Goal: Task Accomplishment & Management: Manage account settings

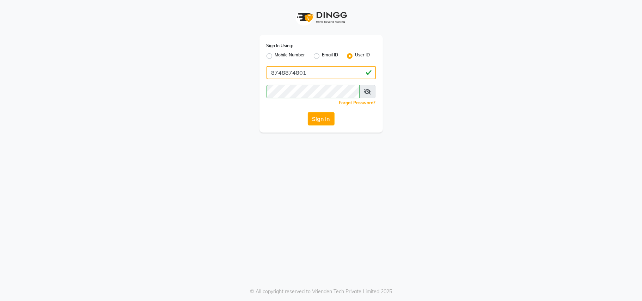
click at [340, 73] on input "8748874801" at bounding box center [320, 72] width 109 height 13
type input "charani"
click at [320, 120] on button "Sign In" at bounding box center [321, 118] width 27 height 13
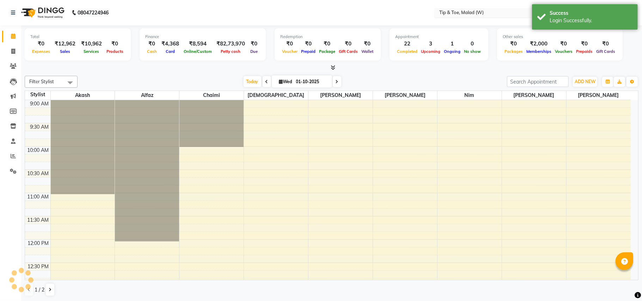
click at [508, 13] on input "text" at bounding box center [489, 13] width 102 height 7
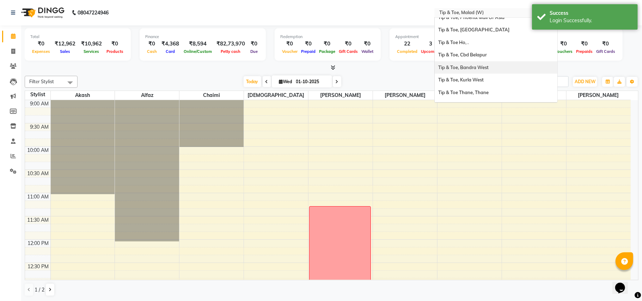
click at [477, 68] on span "Tip & Toe, Bandra West" at bounding box center [463, 67] width 50 height 6
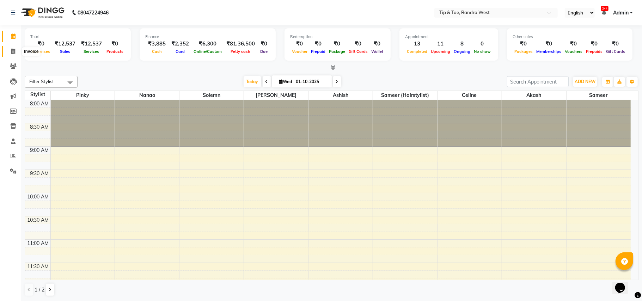
click at [14, 54] on icon at bounding box center [13, 51] width 4 height 5
select select "service"
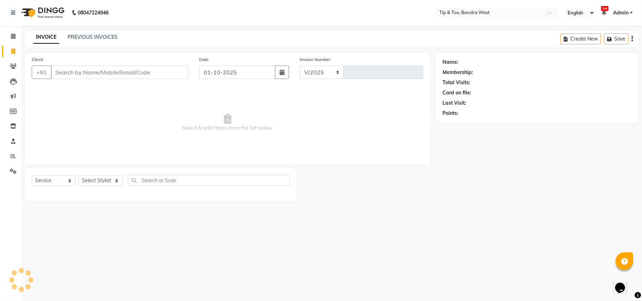
select select "5957"
type input "3330"
click at [106, 37] on link "PREVIOUS INVOICES" at bounding box center [93, 37] width 50 height 6
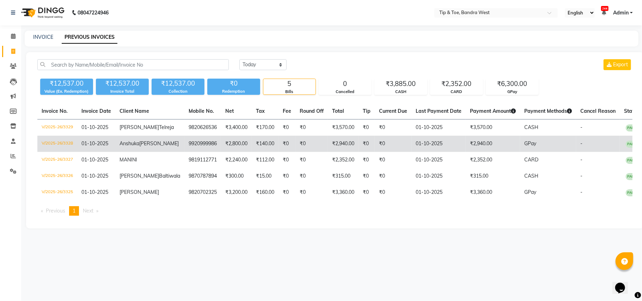
click at [252, 147] on td "₹140.00" at bounding box center [265, 144] width 27 height 16
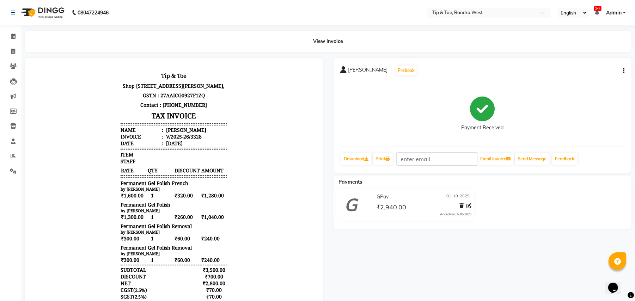
click at [621, 69] on button "button" at bounding box center [622, 70] width 4 height 7
click at [584, 79] on div "Edit Invoice" at bounding box center [588, 79] width 48 height 9
select select "service"
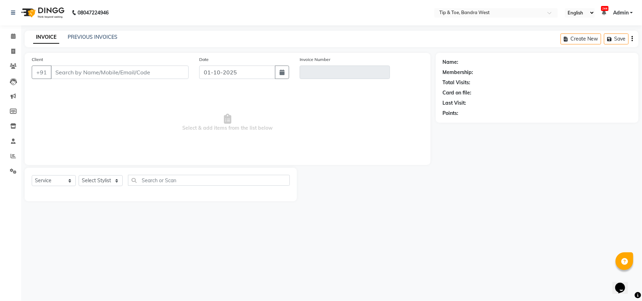
type input "9920999986"
type input "V/2025-26/3328"
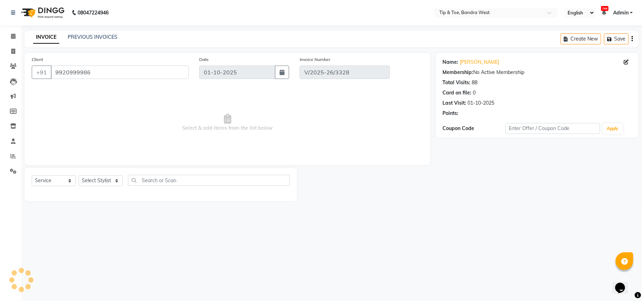
select select "select"
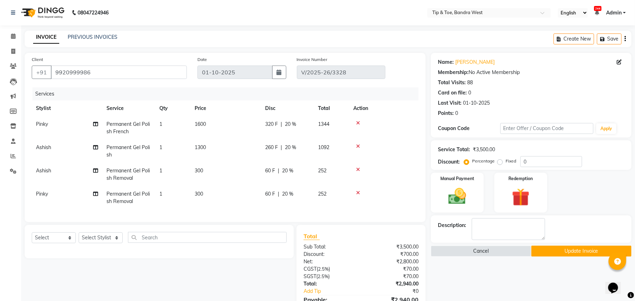
scroll to position [60, 0]
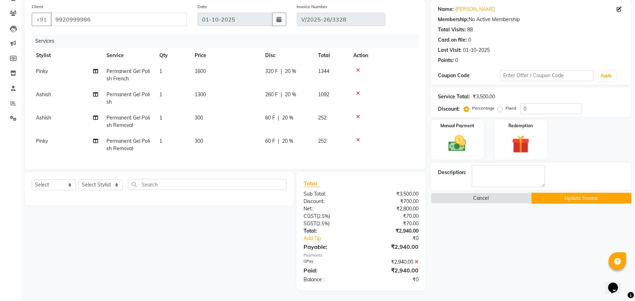
click at [416, 261] on icon at bounding box center [416, 261] width 4 height 5
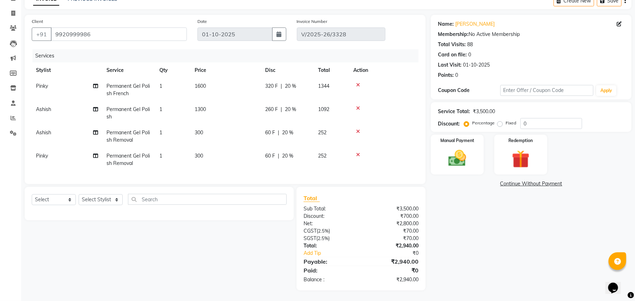
scroll to position [45, 0]
click at [452, 161] on img at bounding box center [457, 158] width 30 height 21
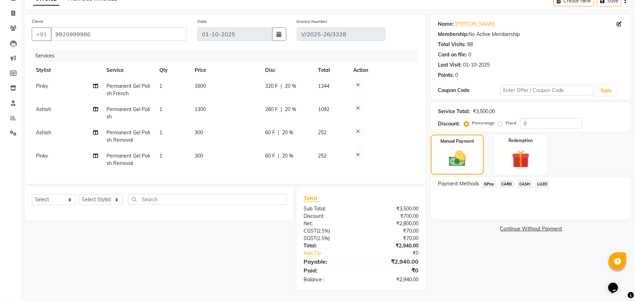
click at [522, 180] on span "CASH" at bounding box center [524, 184] width 15 height 8
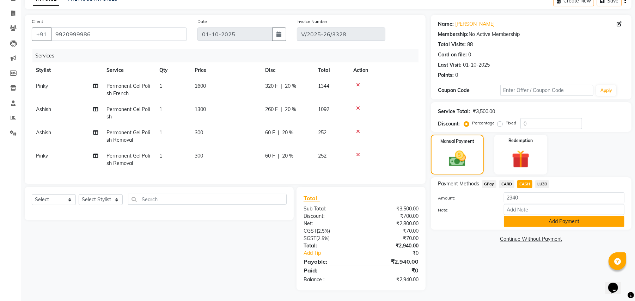
click at [561, 216] on button "Add Payment" at bounding box center [563, 221] width 120 height 11
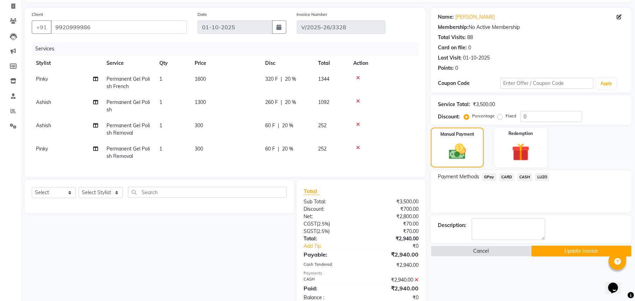
click at [574, 248] on button "Update Invoice" at bounding box center [581, 251] width 100 height 11
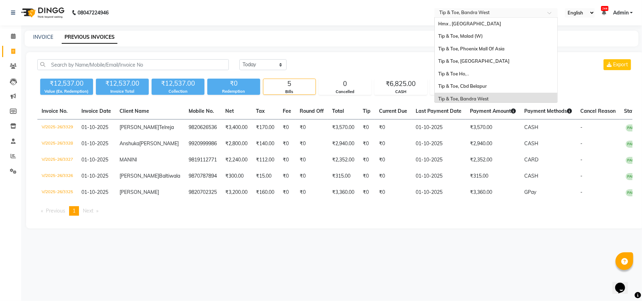
scroll to position [75, 0]
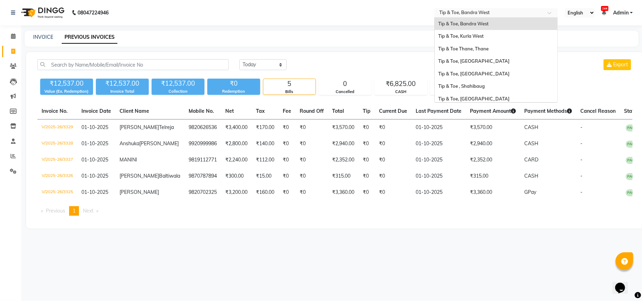
click at [545, 14] on div at bounding box center [495, 13] width 123 height 7
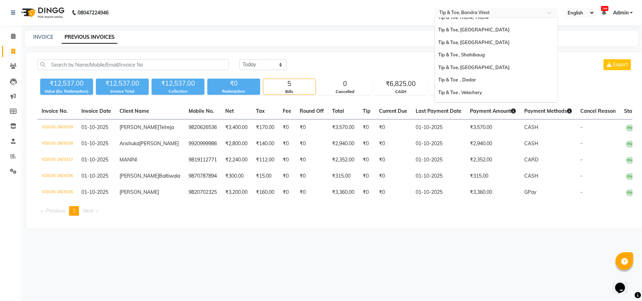
scroll to position [109, 0]
click at [486, 68] on span "Tip & Toe, [GEOGRAPHIC_DATA]" at bounding box center [473, 65] width 71 height 6
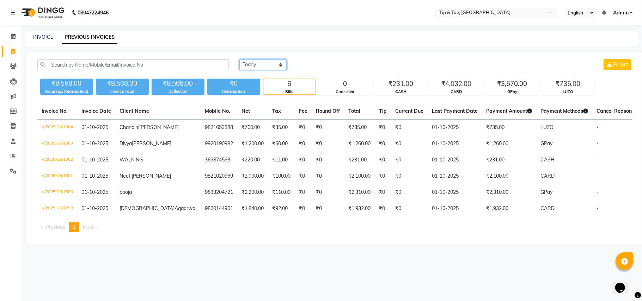
click at [275, 62] on select "[DATE] [DATE] Custom Range" at bounding box center [262, 64] width 47 height 11
select select "range"
click at [239, 59] on select "[DATE] [DATE] Custom Range" at bounding box center [262, 64] width 47 height 11
click at [326, 67] on input "01-10-2025" at bounding box center [320, 65] width 49 height 10
select select "10"
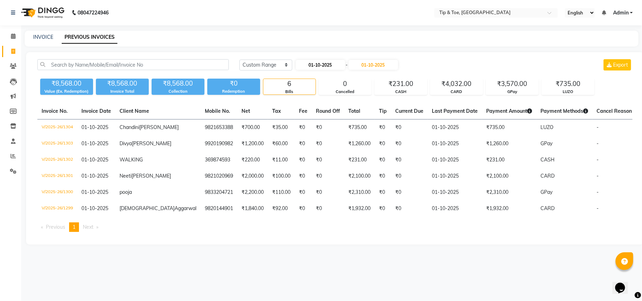
select select "2025"
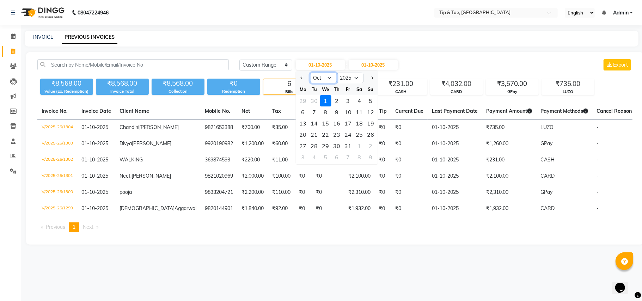
click at [327, 78] on select "Jan Feb Mar Apr May Jun Jul Aug Sep Oct Nov Dec" at bounding box center [323, 78] width 27 height 11
select select "9"
click at [310, 73] on select "Jan Feb Mar Apr May Jun Jul Aug Sep Oct Nov Dec" at bounding box center [323, 78] width 27 height 11
click at [314, 144] on div "30" at bounding box center [313, 145] width 11 height 11
type input "[DATE]"
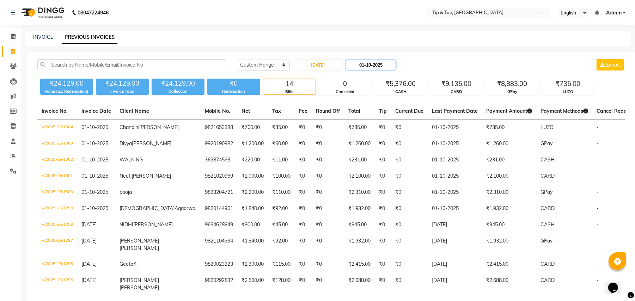
click at [377, 65] on input "01-10-2025" at bounding box center [370, 65] width 49 height 10
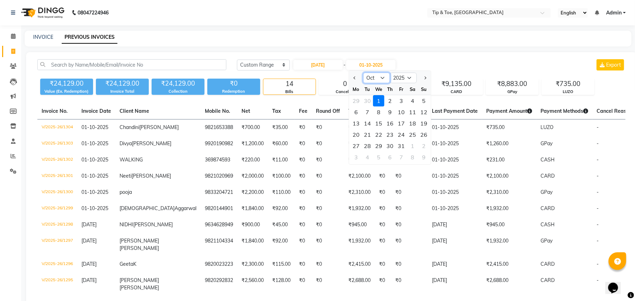
click at [372, 75] on select "Sep Oct Nov Dec" at bounding box center [376, 78] width 27 height 11
select select "9"
click at [363, 73] on select "Sep Oct Nov Dec" at bounding box center [376, 78] width 27 height 11
click at [368, 144] on div "30" at bounding box center [366, 145] width 11 height 11
type input "[DATE]"
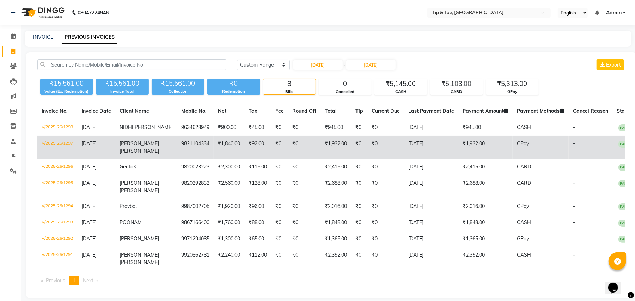
click at [177, 153] on td "9821104334" at bounding box center [195, 147] width 37 height 23
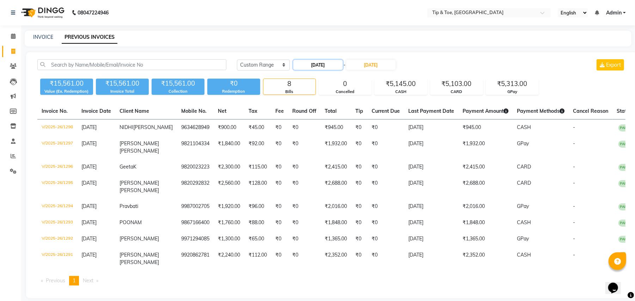
click at [334, 65] on input "[DATE]" at bounding box center [317, 65] width 49 height 10
select select "9"
select select "2025"
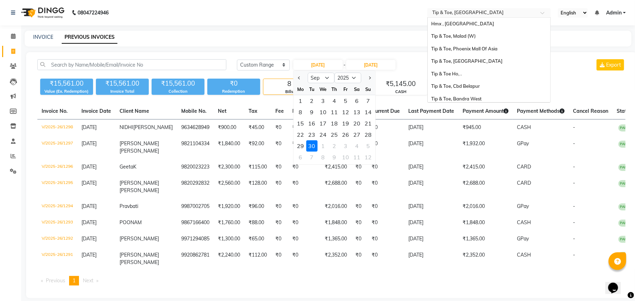
scroll to position [150, 0]
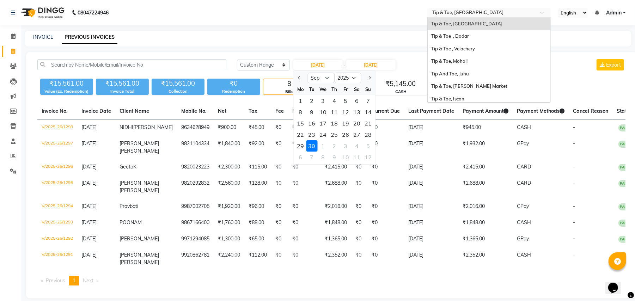
click at [509, 8] on div "Select Location × Tip & Toe, Peddar Road" at bounding box center [488, 13] width 123 height 10
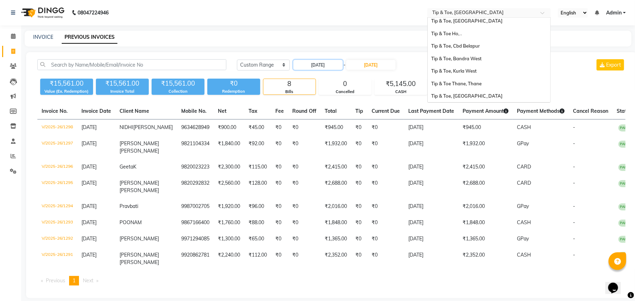
scroll to position [33, 0]
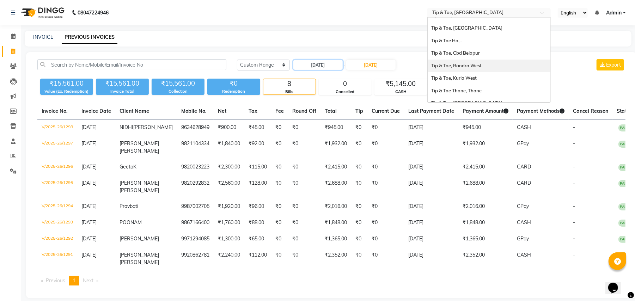
click at [460, 63] on span "Tip & Toe, Bandra West" at bounding box center [456, 66] width 50 height 6
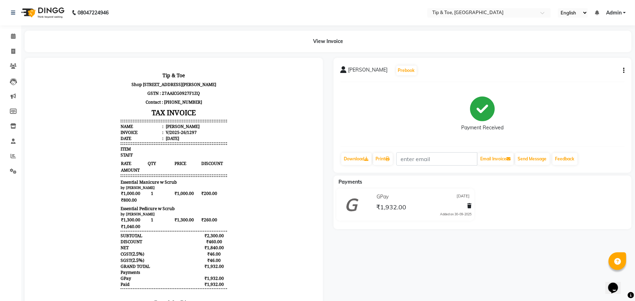
click at [623, 70] on icon "button" at bounding box center [623, 70] width 1 height 0
click at [576, 81] on div "Edit Invoice" at bounding box center [588, 79] width 48 height 9
select select "service"
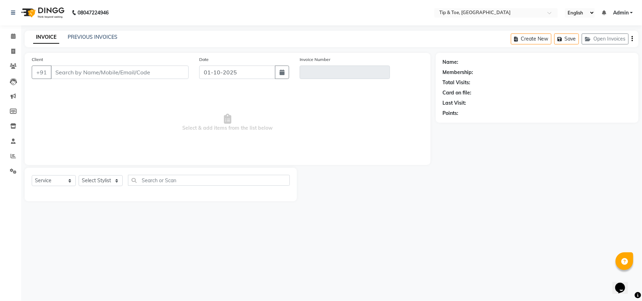
type input "9821104334"
type input "V/2025-26/1297"
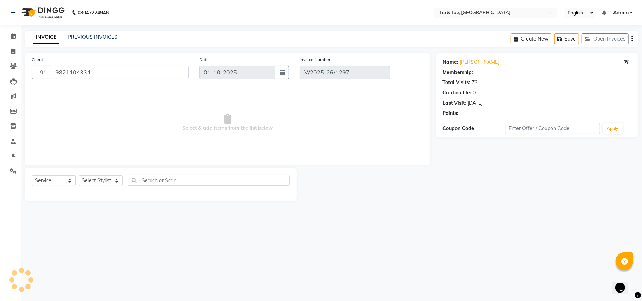
type input "[DATE]"
select select "select"
select select "1: Object"
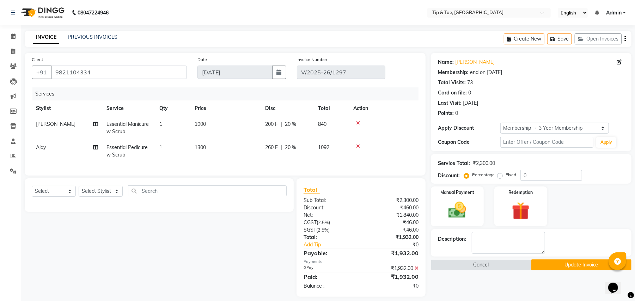
type input "20"
click at [416, 271] on icon at bounding box center [416, 268] width 4 height 5
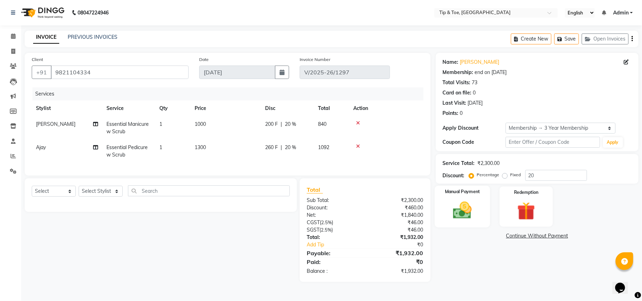
click at [459, 206] on img at bounding box center [462, 210] width 31 height 22
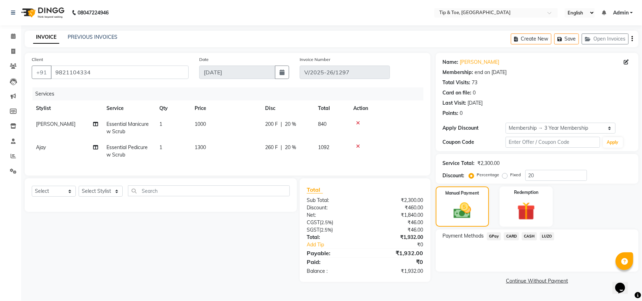
click at [512, 234] on span "CARD" at bounding box center [510, 236] width 15 height 8
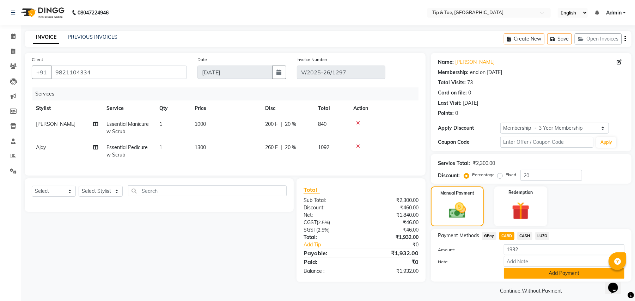
click at [554, 271] on button "Add Payment" at bounding box center [563, 273] width 120 height 11
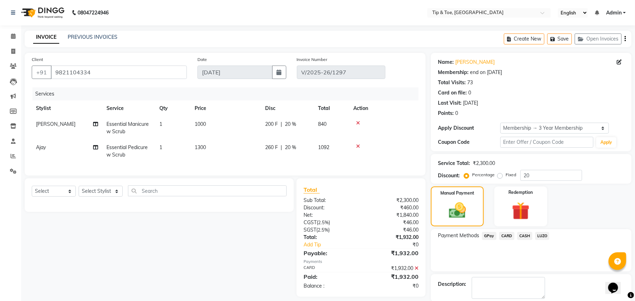
scroll to position [25, 0]
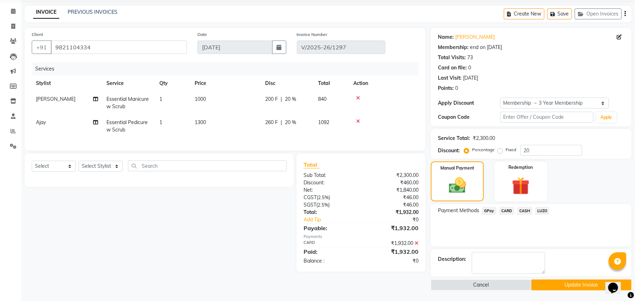
click at [580, 285] on button "Update Invoice" at bounding box center [581, 284] width 100 height 11
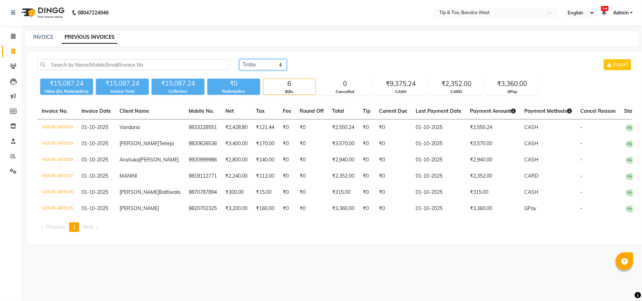
click at [269, 66] on select "Today Yesterday Custom Range" at bounding box center [262, 64] width 47 height 11
select select "range"
click at [239, 59] on select "Today Yesterday Custom Range" at bounding box center [262, 64] width 47 height 11
click at [328, 63] on input "01-10-2025" at bounding box center [320, 65] width 49 height 10
select select "10"
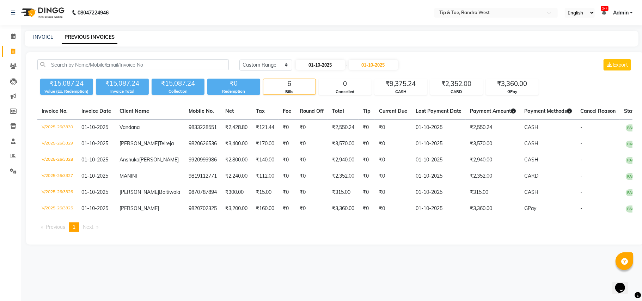
select select "2025"
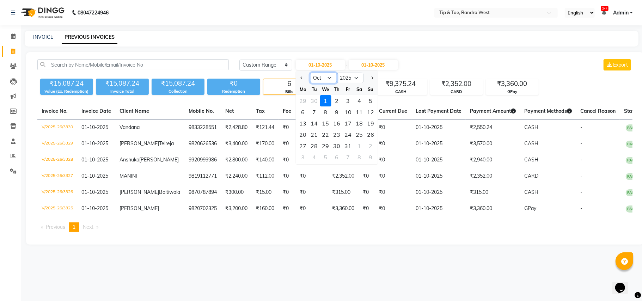
click at [330, 78] on select "Jan Feb Mar Apr May Jun Jul Aug Sep Oct Nov Dec" at bounding box center [323, 78] width 27 height 11
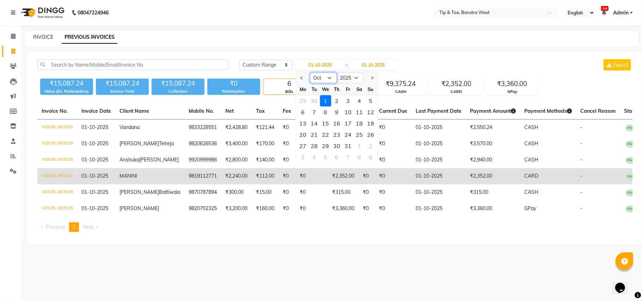
select select "9"
click at [310, 73] on select "Jan Feb Mar Apr May Jun Jul Aug Sep Oct Nov Dec" at bounding box center [323, 78] width 27 height 11
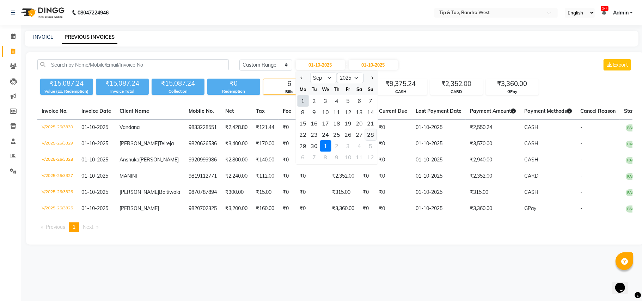
click at [368, 132] on div "28" at bounding box center [370, 134] width 11 height 11
type input "28-09-2025"
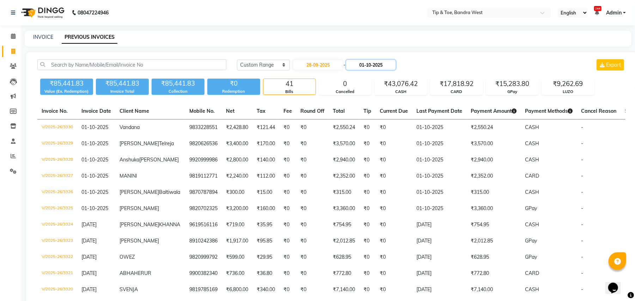
click at [379, 62] on input "01-10-2025" at bounding box center [370, 65] width 49 height 10
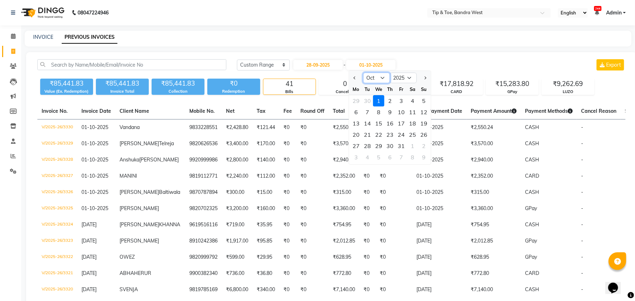
click at [378, 81] on select "Sep Oct Nov Dec" at bounding box center [376, 78] width 27 height 11
select select "9"
click at [363, 73] on select "Sep Oct Nov Dec" at bounding box center [376, 78] width 27 height 11
click at [425, 133] on div "28" at bounding box center [423, 134] width 11 height 11
type input "28-09-2025"
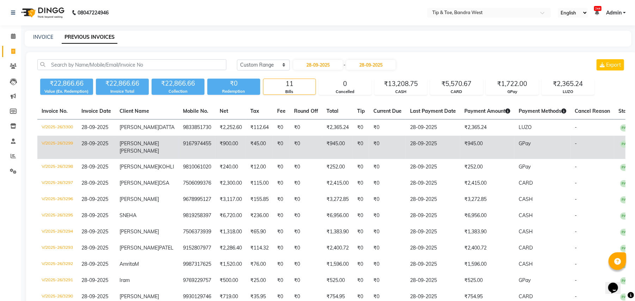
click at [129, 147] on span "RUCHITA" at bounding box center [138, 143] width 39 height 6
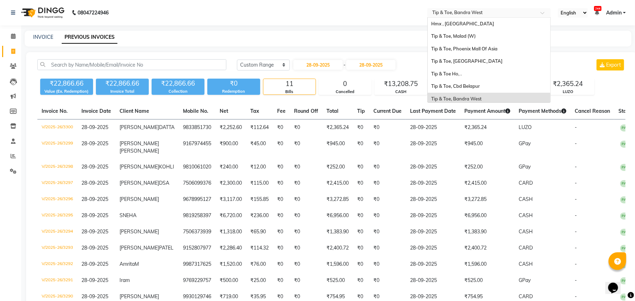
click at [527, 13] on input "text" at bounding box center [482, 13] width 102 height 7
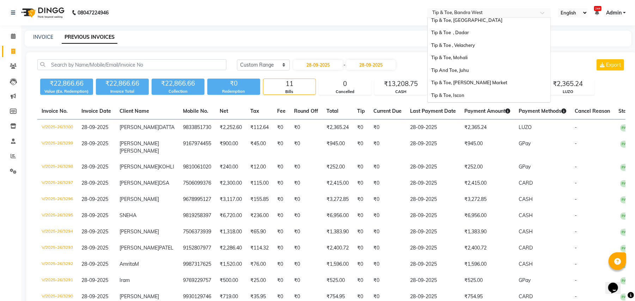
scroll to position [155, 0]
click at [466, 44] on span "Tip & Toe , Velachery" at bounding box center [453, 44] width 44 height 6
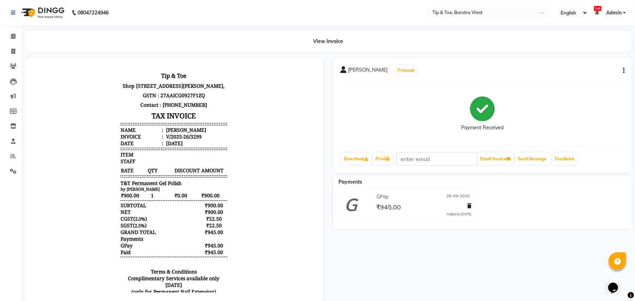
click at [623, 70] on icon "button" at bounding box center [623, 70] width 1 height 0
click at [584, 75] on div "Edit Invoice" at bounding box center [588, 79] width 48 height 9
select select "service"
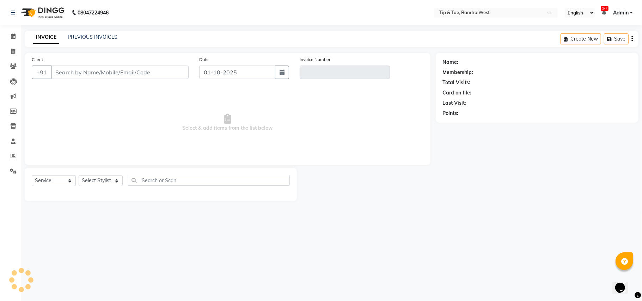
type input "9167974455"
type input "V/2025-26/3299"
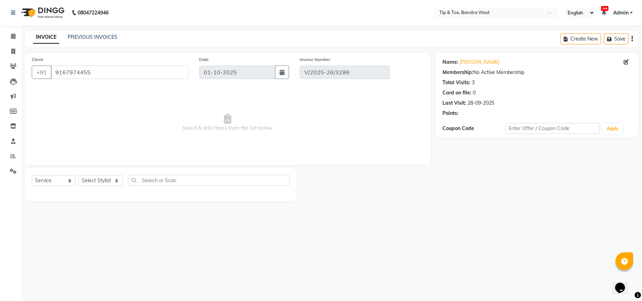
type input "28-09-2025"
select select "select"
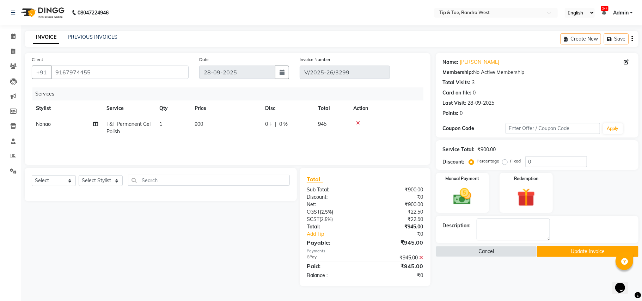
click at [421, 256] on icon at bounding box center [421, 257] width 4 height 5
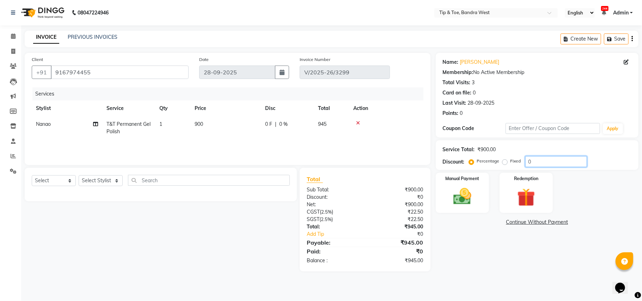
click at [542, 163] on input "0" at bounding box center [556, 161] width 62 height 11
type input "30"
click at [230, 227] on div "Select Service Product Membership Package Voucher Prepaid Gift Card Select Styl…" at bounding box center [157, 220] width 277 height 104
click at [475, 194] on img at bounding box center [462, 197] width 31 height 22
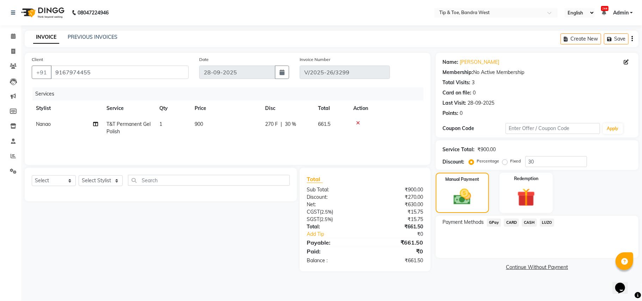
click at [547, 223] on span "LUZO" at bounding box center [546, 222] width 14 height 8
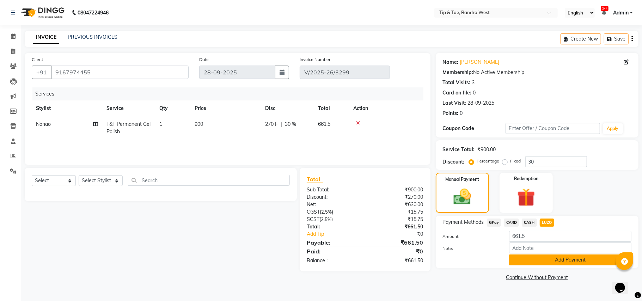
click at [579, 257] on button "Add Payment" at bounding box center [570, 259] width 122 height 11
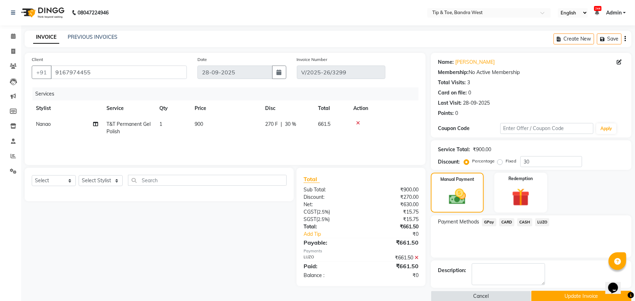
click at [571, 297] on button "Update Invoice" at bounding box center [581, 296] width 100 height 11
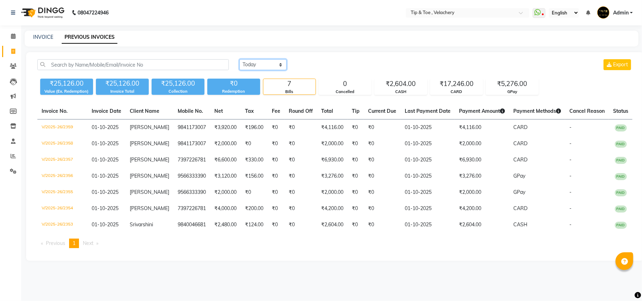
click at [274, 67] on select "Today Yesterday Custom Range" at bounding box center [262, 64] width 47 height 11
select select "range"
click at [239, 59] on select "Today Yesterday Custom Range" at bounding box center [262, 64] width 47 height 11
click at [326, 66] on input "01-10-2025" at bounding box center [320, 65] width 49 height 10
select select "10"
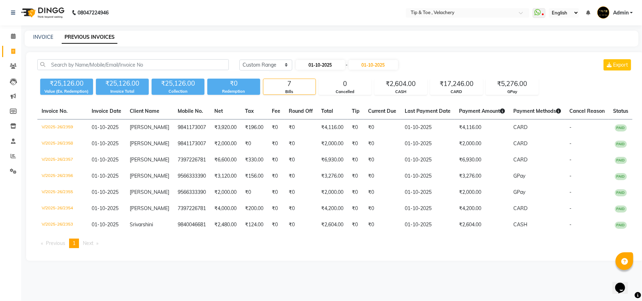
select select "2025"
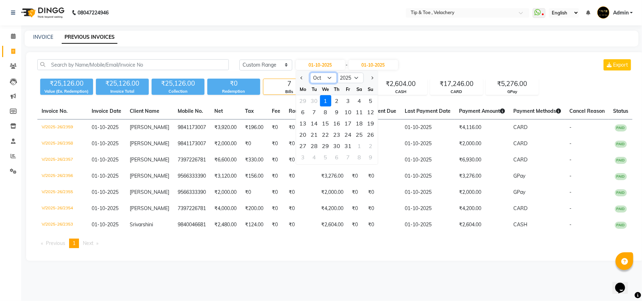
click at [325, 77] on select "Jan Feb Mar Apr May Jun Jul Aug Sep Oct Nov Dec" at bounding box center [323, 78] width 27 height 11
select select "9"
click at [310, 73] on select "Jan Feb Mar Apr May Jun Jul Aug Sep Oct Nov Dec" at bounding box center [323, 78] width 27 height 11
click at [307, 144] on div "29" at bounding box center [302, 145] width 11 height 11
type input "29-09-2025"
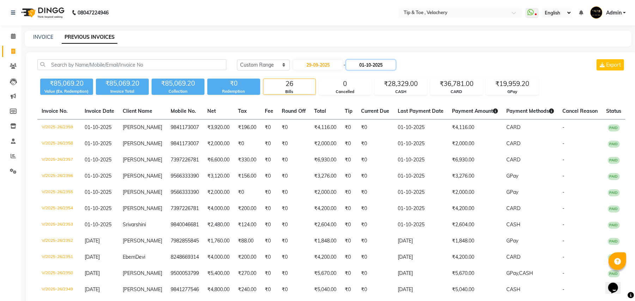
click at [375, 63] on input "01-10-2025" at bounding box center [370, 65] width 49 height 10
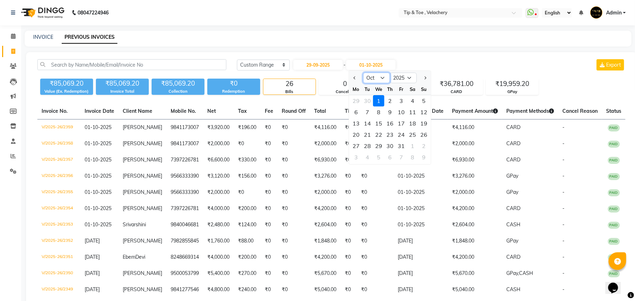
click at [376, 78] on select "Sep Oct Nov Dec" at bounding box center [376, 78] width 27 height 11
select select "9"
click at [363, 73] on select "Sep Oct Nov Dec" at bounding box center [376, 78] width 27 height 11
click at [357, 145] on div "29" at bounding box center [355, 145] width 11 height 11
type input "29-09-2025"
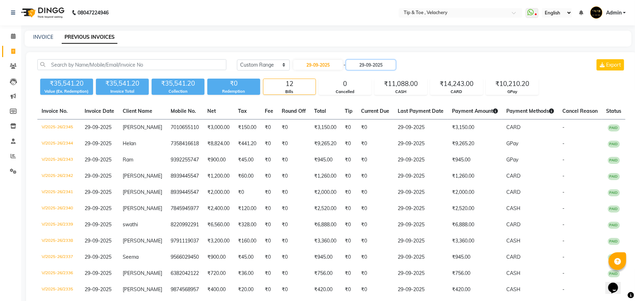
scroll to position [50, 0]
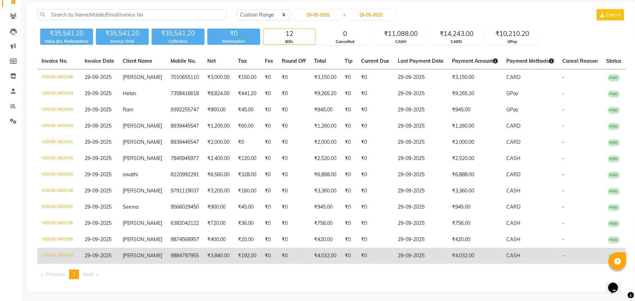
click at [154, 252] on span "[PERSON_NAME]" at bounding box center [142, 255] width 39 height 6
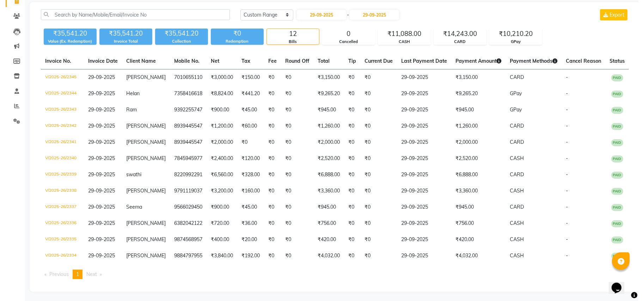
scroll to position [0, 0]
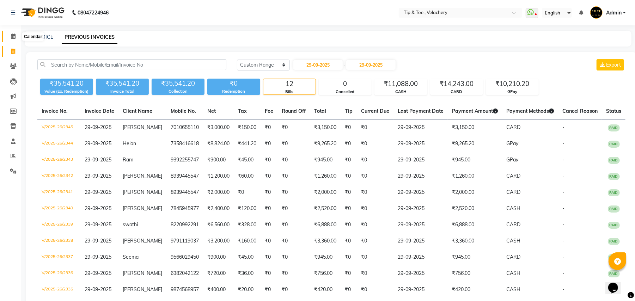
click at [12, 37] on icon at bounding box center [13, 35] width 5 height 5
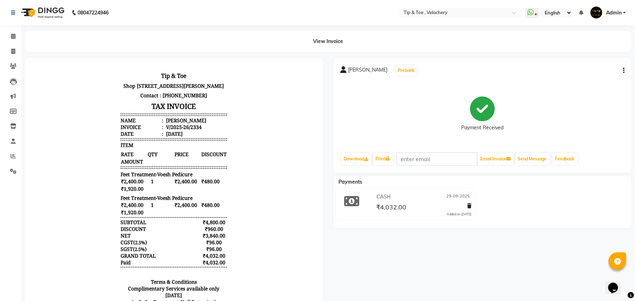
click at [622, 70] on button "button" at bounding box center [622, 70] width 4 height 7
click at [586, 79] on div "Edit Invoice" at bounding box center [588, 79] width 48 height 9
select select "service"
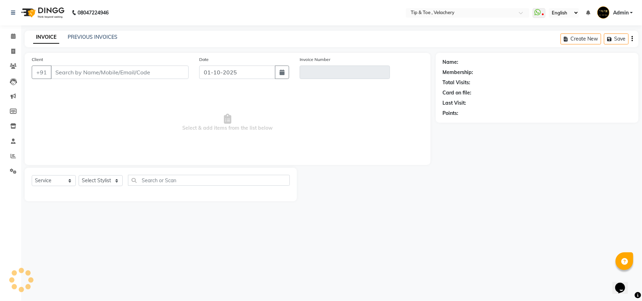
type input "9884797955"
type input "V/2025-26/2334"
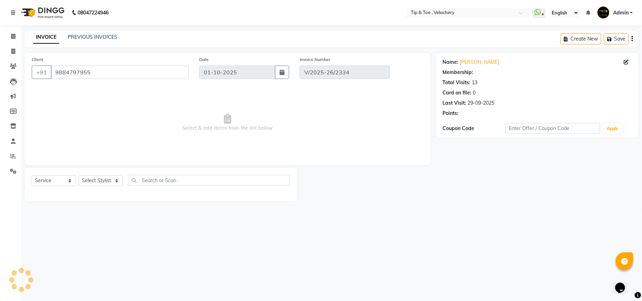
select select "1: Object"
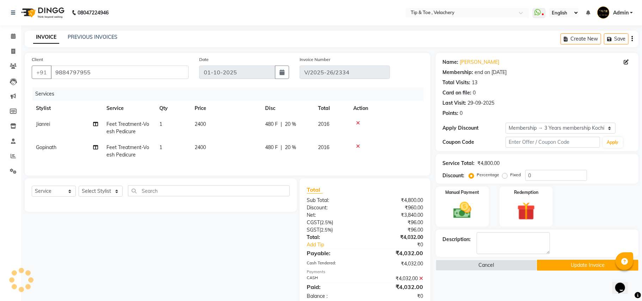
type input "29-09-2025"
select select "select"
type input "20"
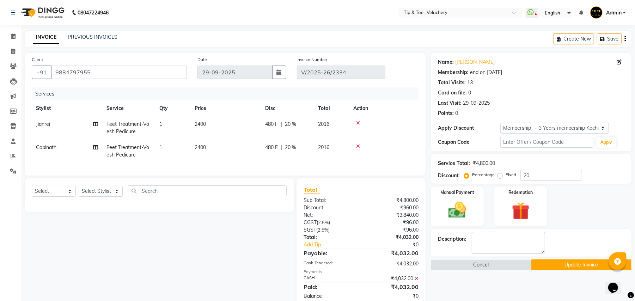
scroll to position [23, 0]
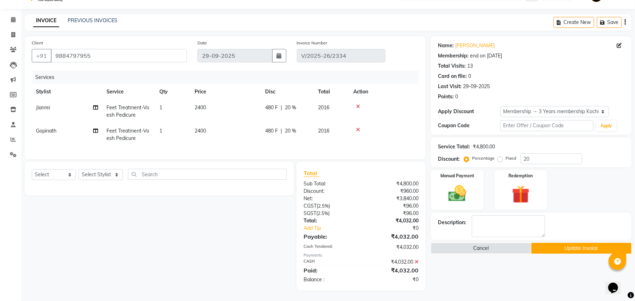
click at [416, 261] on icon at bounding box center [416, 261] width 4 height 5
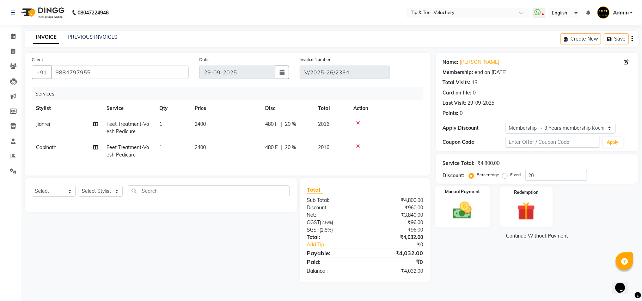
click at [456, 207] on img at bounding box center [462, 210] width 31 height 22
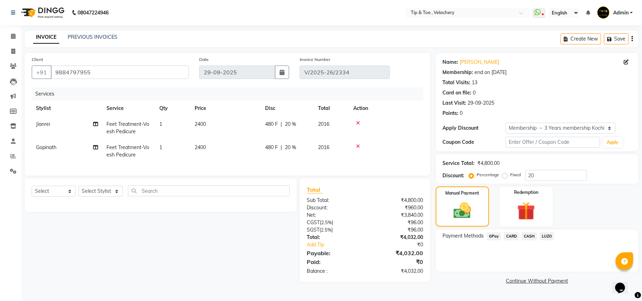
click at [510, 231] on div "Payment Methods GPay CARD CASH LUZO" at bounding box center [536, 250] width 203 height 42
click at [512, 235] on span "CARD" at bounding box center [510, 236] width 15 height 8
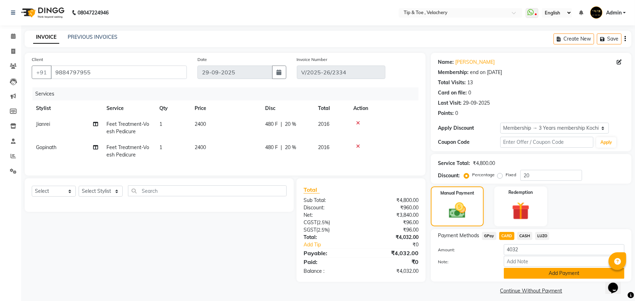
click at [560, 272] on button "Add Payment" at bounding box center [563, 273] width 120 height 11
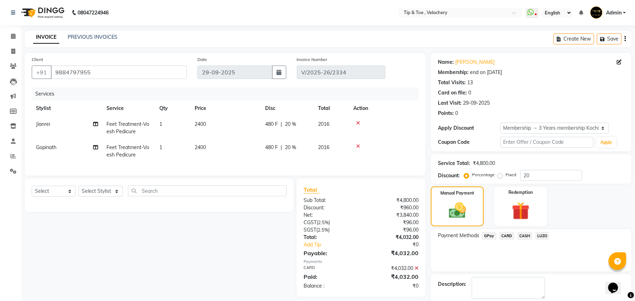
scroll to position [25, 0]
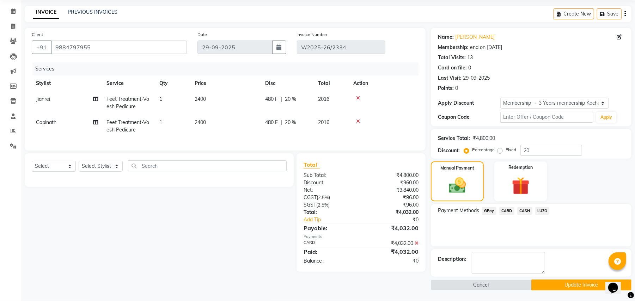
click at [581, 284] on button "Update Invoice" at bounding box center [581, 284] width 100 height 11
